Goal: Information Seeking & Learning: Learn about a topic

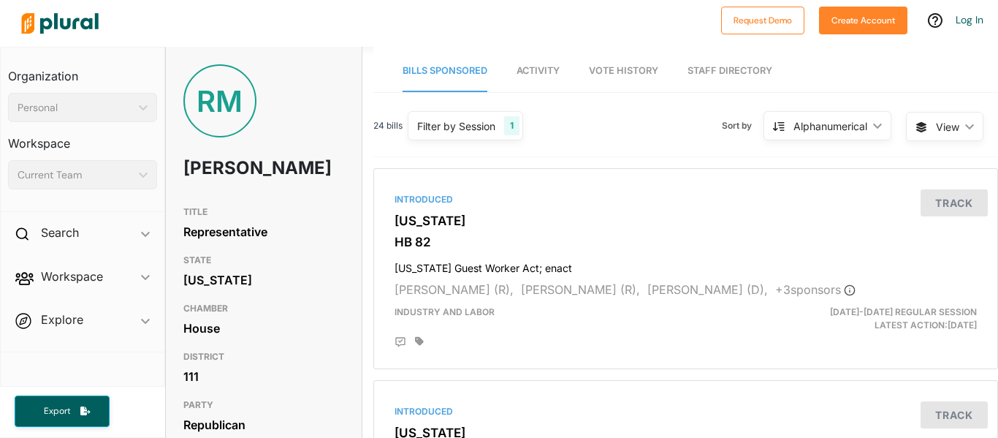
scroll to position [2, 1]
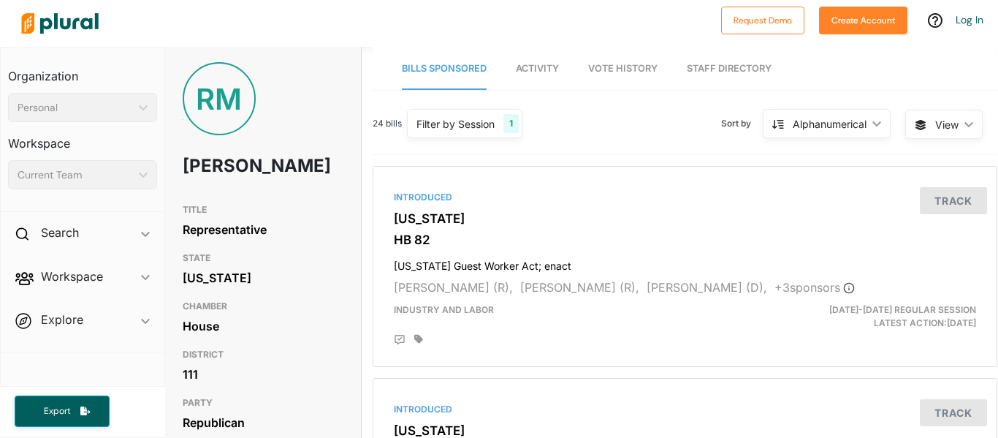
click at [205, 81] on div "RM" at bounding box center [219, 98] width 73 height 73
click at [207, 84] on div "RM" at bounding box center [219, 98] width 73 height 73
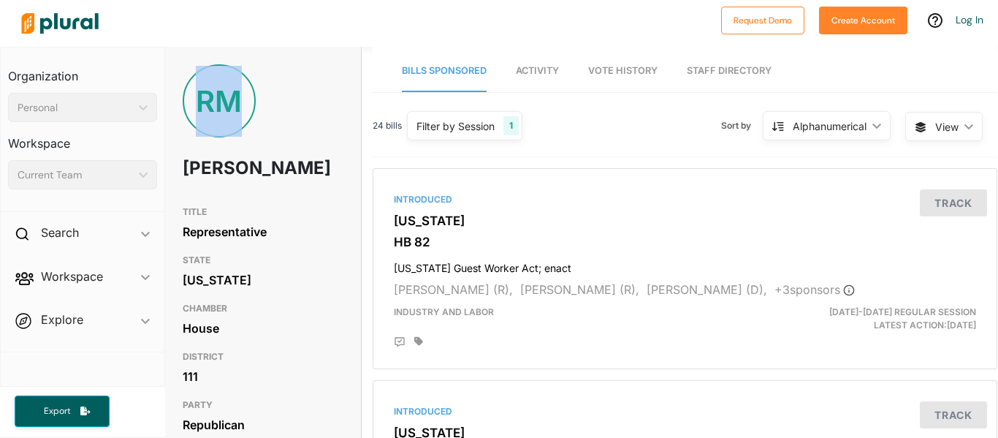
scroll to position [0, 0]
click at [711, 63] on link "Staff Directory" at bounding box center [729, 71] width 85 height 42
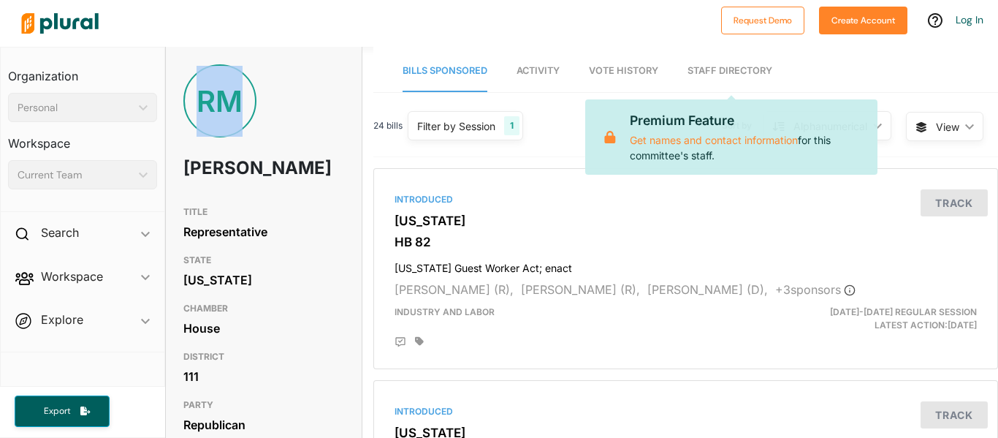
click at [638, 67] on span "Vote History" at bounding box center [623, 70] width 69 height 11
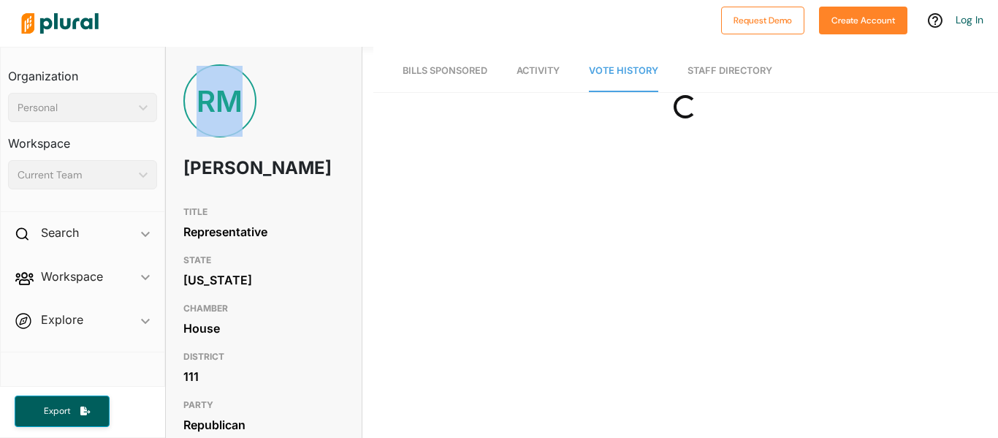
click at [535, 66] on span "Activity" at bounding box center [537, 70] width 43 height 11
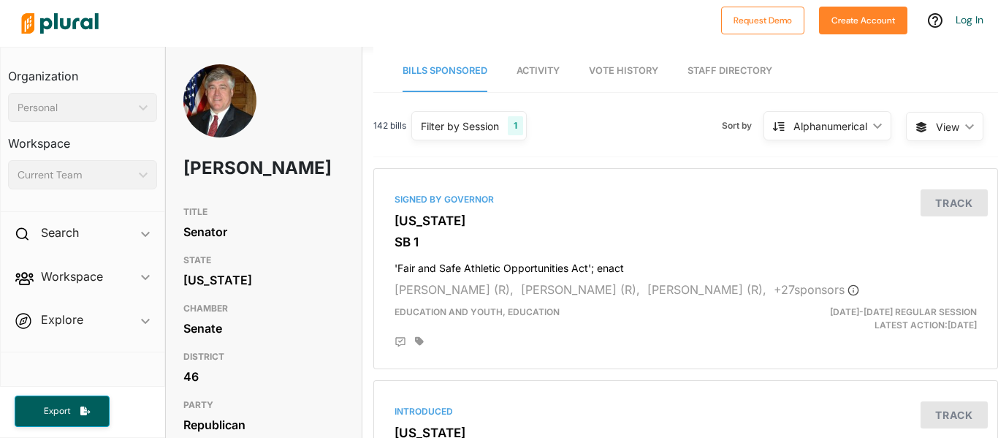
scroll to position [0, 1]
click at [535, 74] on span "Activity" at bounding box center [537, 70] width 43 height 11
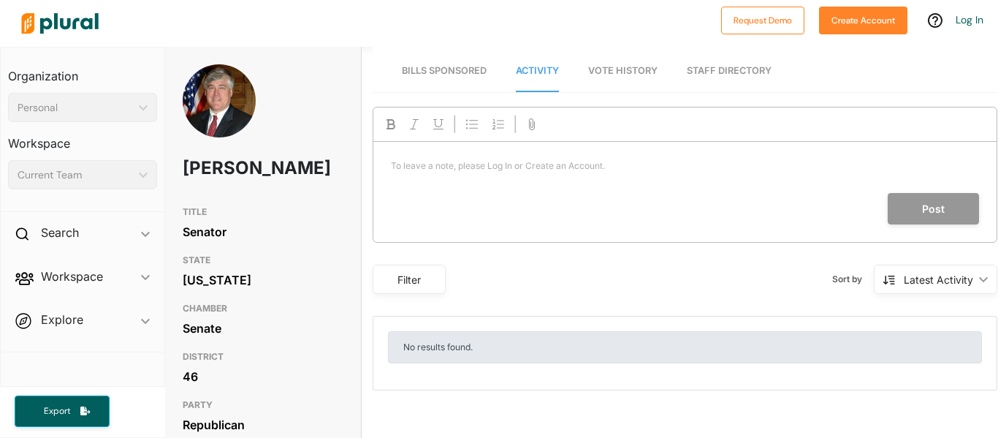
click at [604, 77] on link "Vote History" at bounding box center [622, 71] width 69 height 42
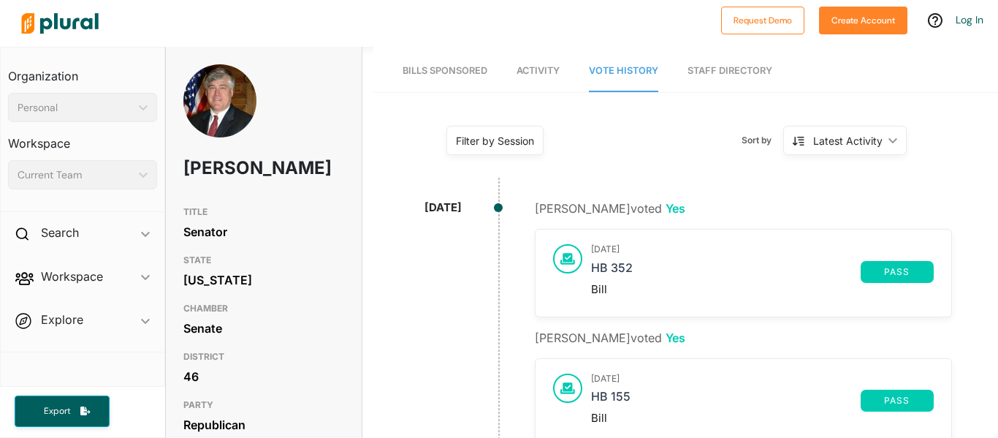
click at [411, 59] on link "Bills Sponsored" at bounding box center [444, 71] width 85 height 42
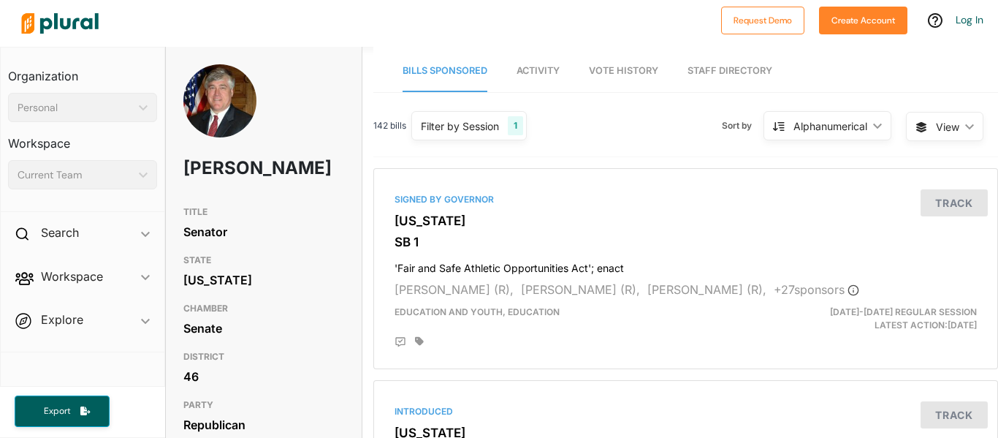
click at [141, 115] on div "Personal ic_keyboard_arrow_down" at bounding box center [82, 107] width 149 height 29
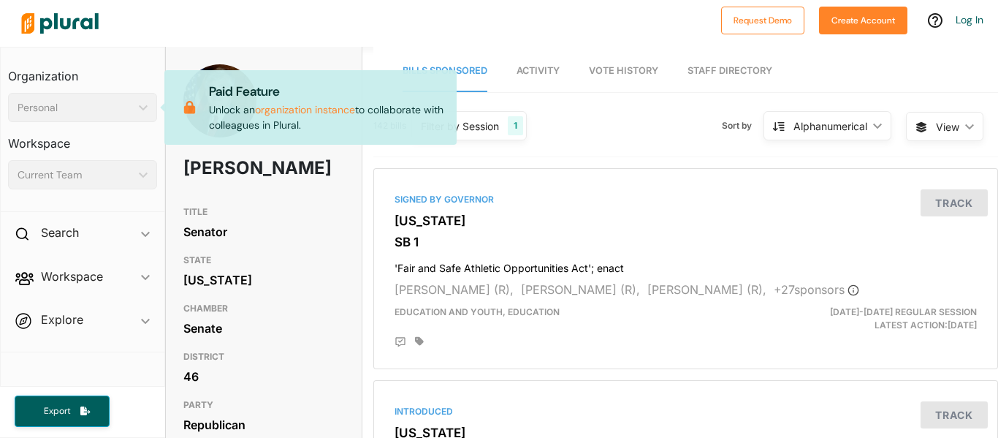
click at [155, 173] on div "Current Team ic_keyboard_arrow_down" at bounding box center [82, 174] width 149 height 29
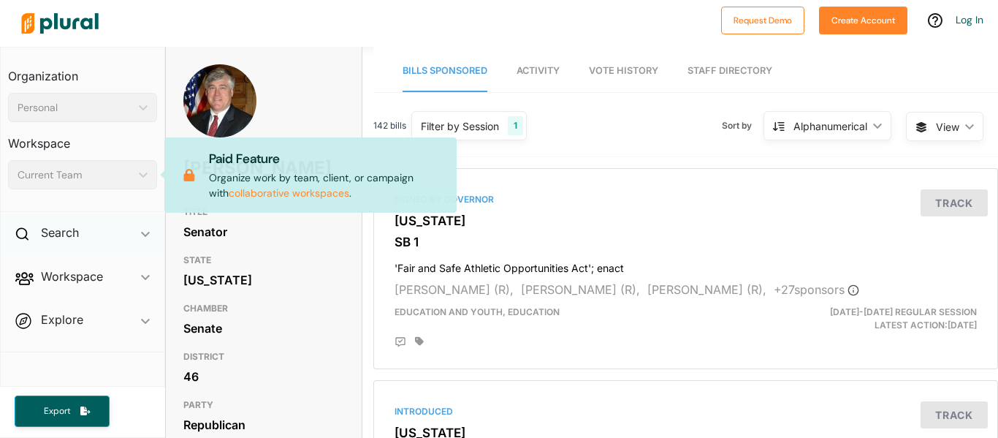
click at [137, 237] on div "Search ic_keyboard_arrow_down" at bounding box center [83, 234] width 164 height 39
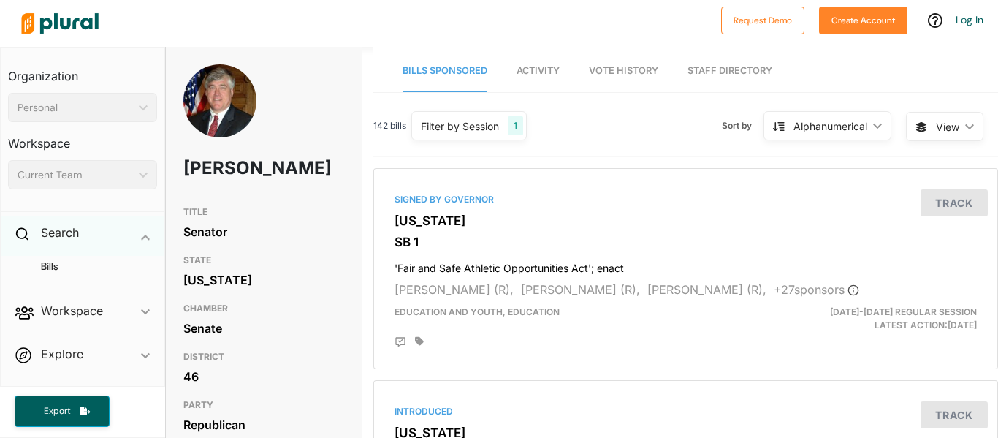
click at [77, 241] on div "Search ic_keyboard_arrow_down" at bounding box center [83, 234] width 164 height 39
